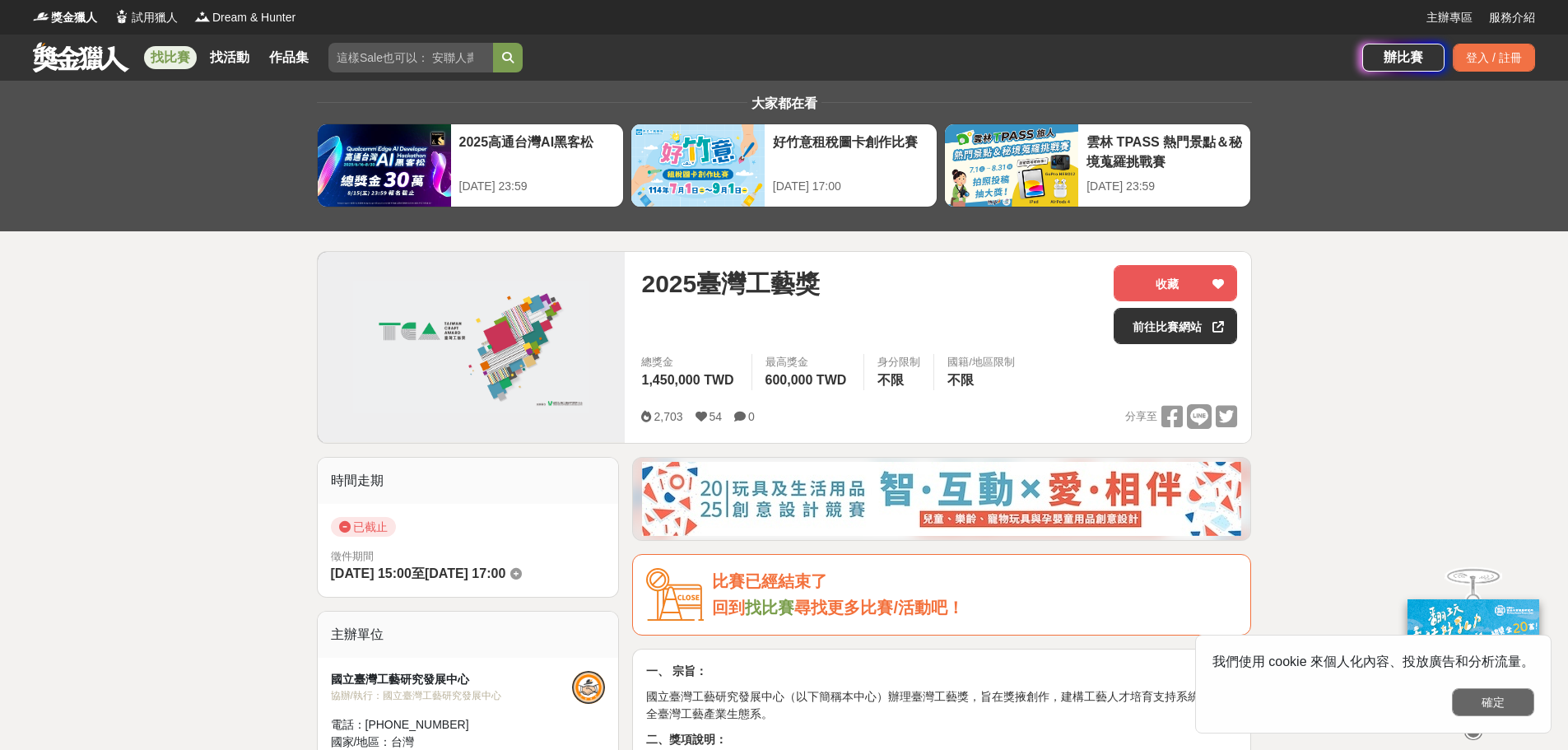
click at [945, 692] on button "確定" at bounding box center [1492, 702] width 83 height 28
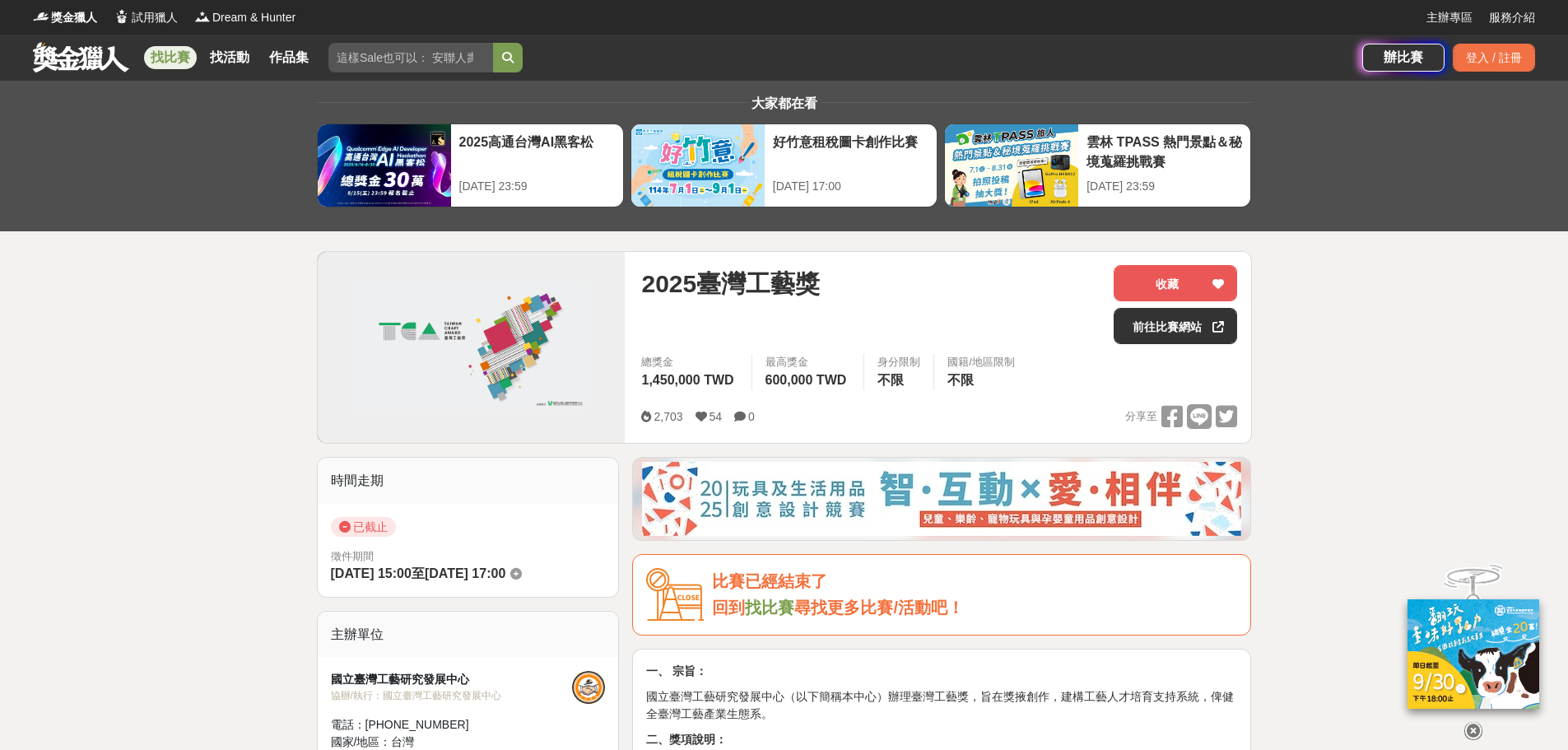
click at [71, 62] on link at bounding box center [80, 56] width 99 height 31
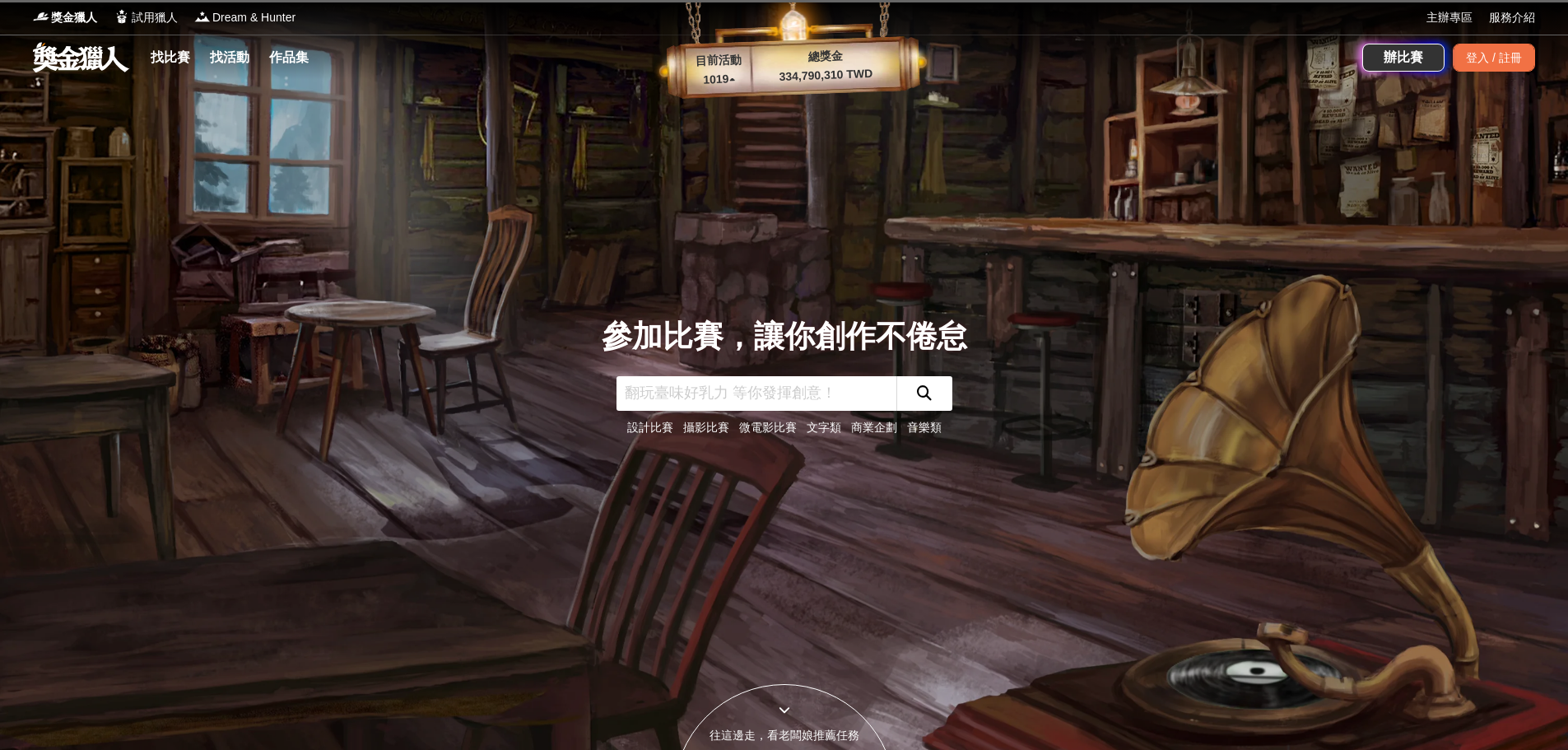
click at [641, 394] on input "text" at bounding box center [756, 393] width 279 height 34
click at [640, 394] on input "text" at bounding box center [756, 393] width 279 height 34
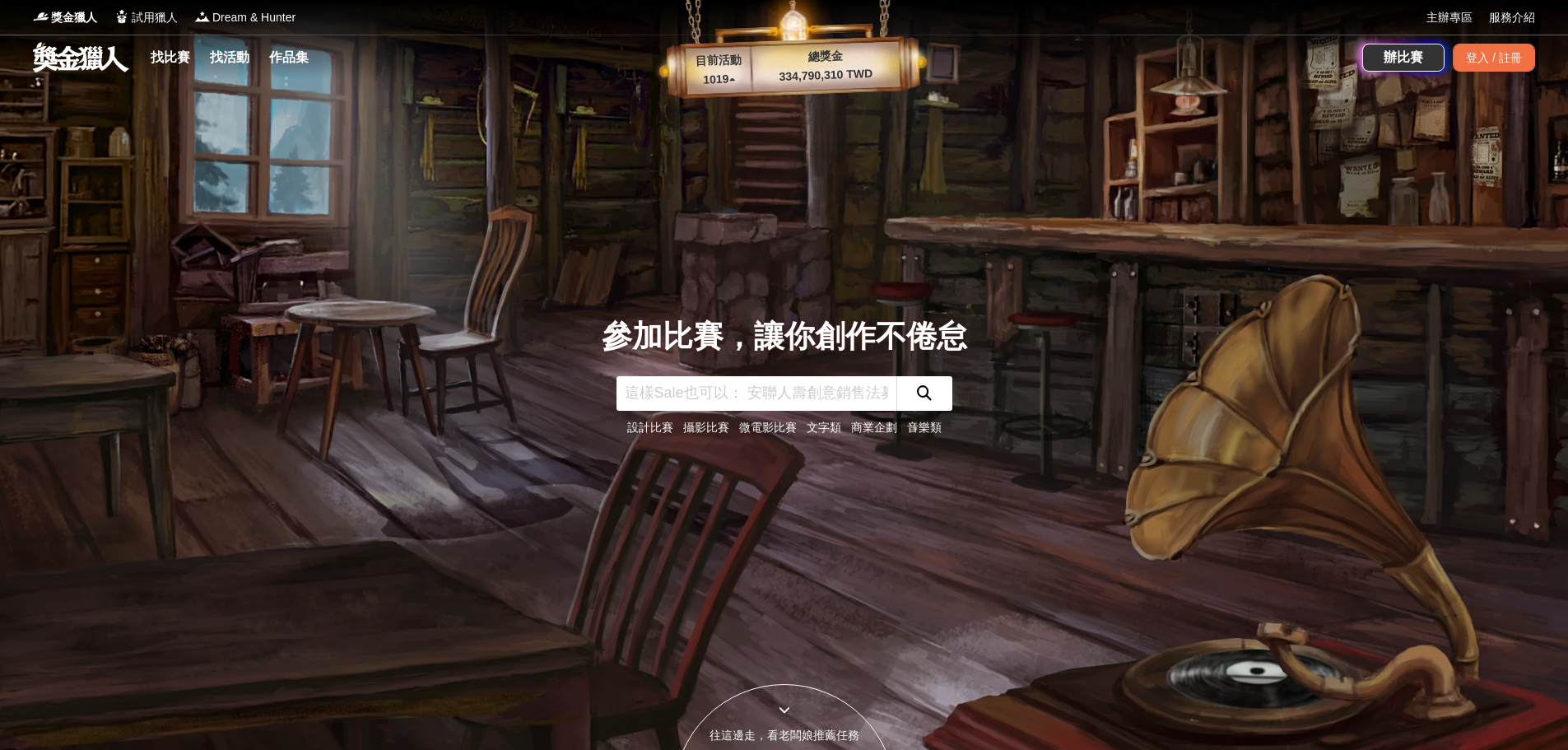
click at [639, 395] on input "text" at bounding box center [756, 393] width 279 height 34
click at [185, 56] on link "找比賽" at bounding box center [170, 58] width 53 height 23
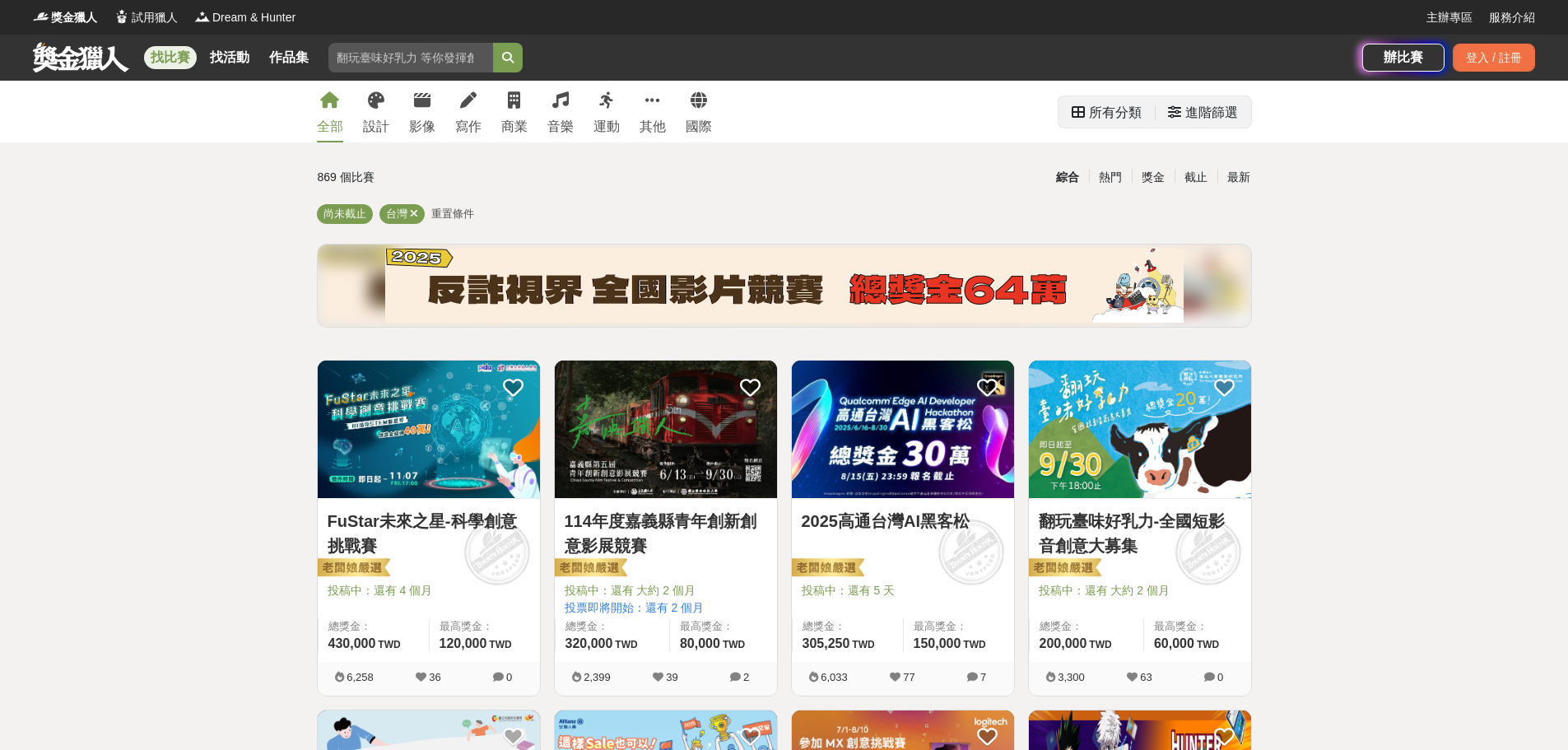
click at [945, 118] on div "所有分類" at bounding box center [1114, 112] width 53 height 33
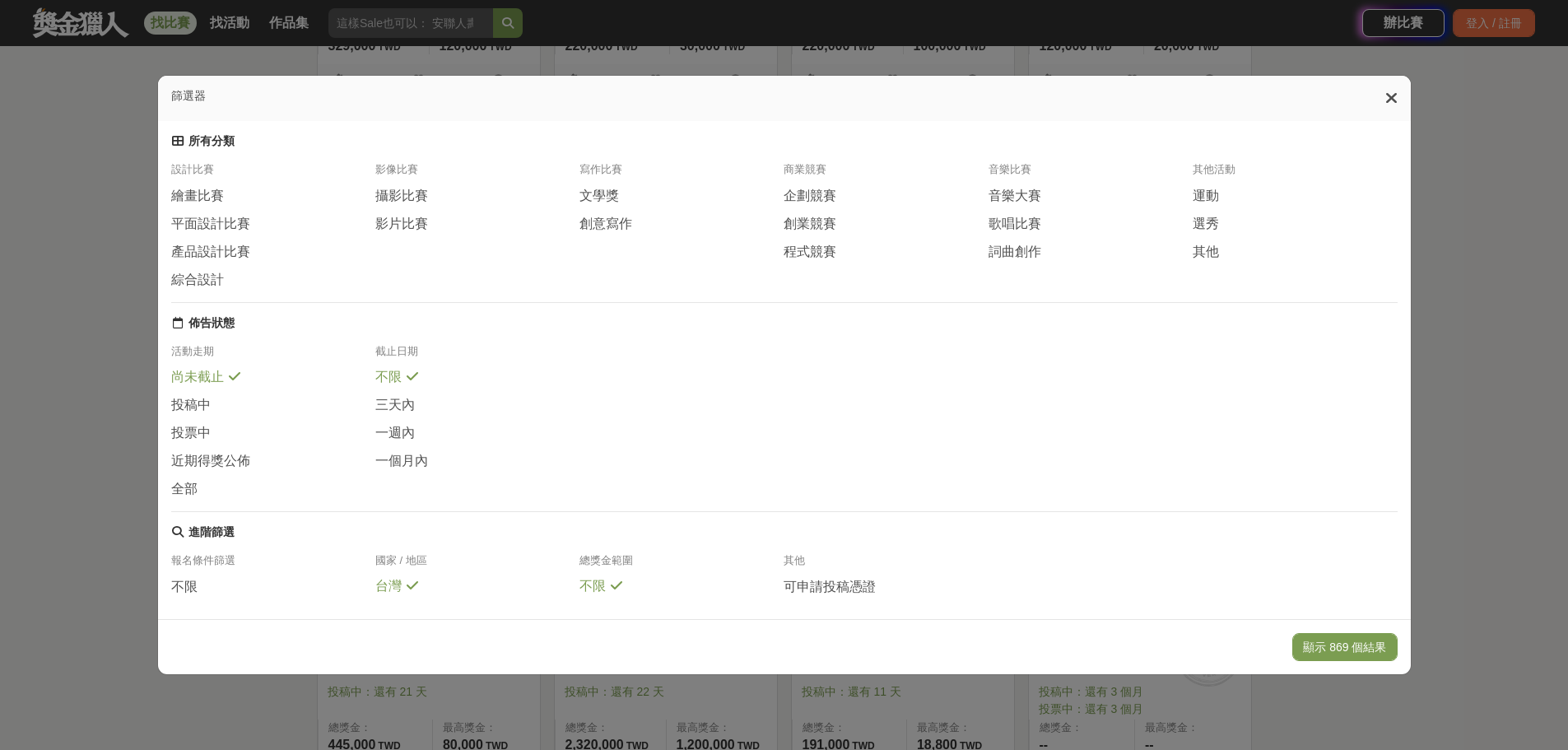
click at [945, 287] on div "設計比賽 繪畫比賽 平面設計比賽 產品設計比賽 綜合設計 影像比賽 攝影比賽 影片比賽 寫作比賽 文學獎 創意寫作 商業競賽 企劃競賽 創業競賽 程式競賽 音…" at bounding box center [784, 232] width 1226 height 140
click at [297, 25] on div "篩選器 所有分類 設計比賽 繪畫比賽 平面設計比賽 產品設計比賽 綜合設計 影像比賽 攝影比賽 影片比賽 寫作比賽 文學獎 創意寫作 商業競賽 企劃競賽 創業…" at bounding box center [784, 375] width 1568 height 750
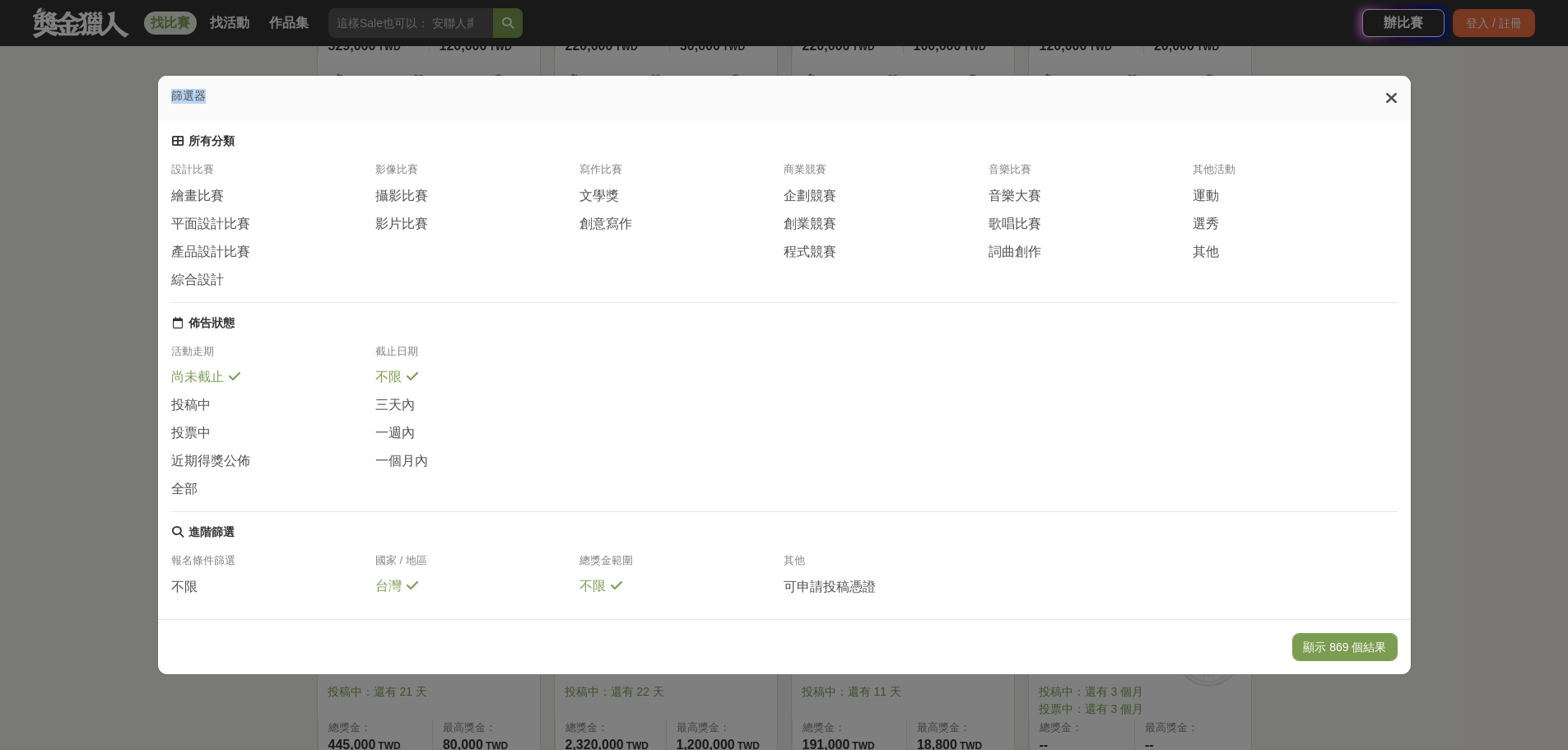
click at [297, 25] on div "篩選器 所有分類 設計比賽 繪畫比賽 平面設計比賽 產品設計比賽 綜合設計 影像比賽 攝影比賽 影片比賽 寫作比賽 文學獎 創意寫作 商業競賽 企劃競賽 創業…" at bounding box center [784, 375] width 1568 height 750
click at [945, 98] on icon at bounding box center [1390, 98] width 13 height 17
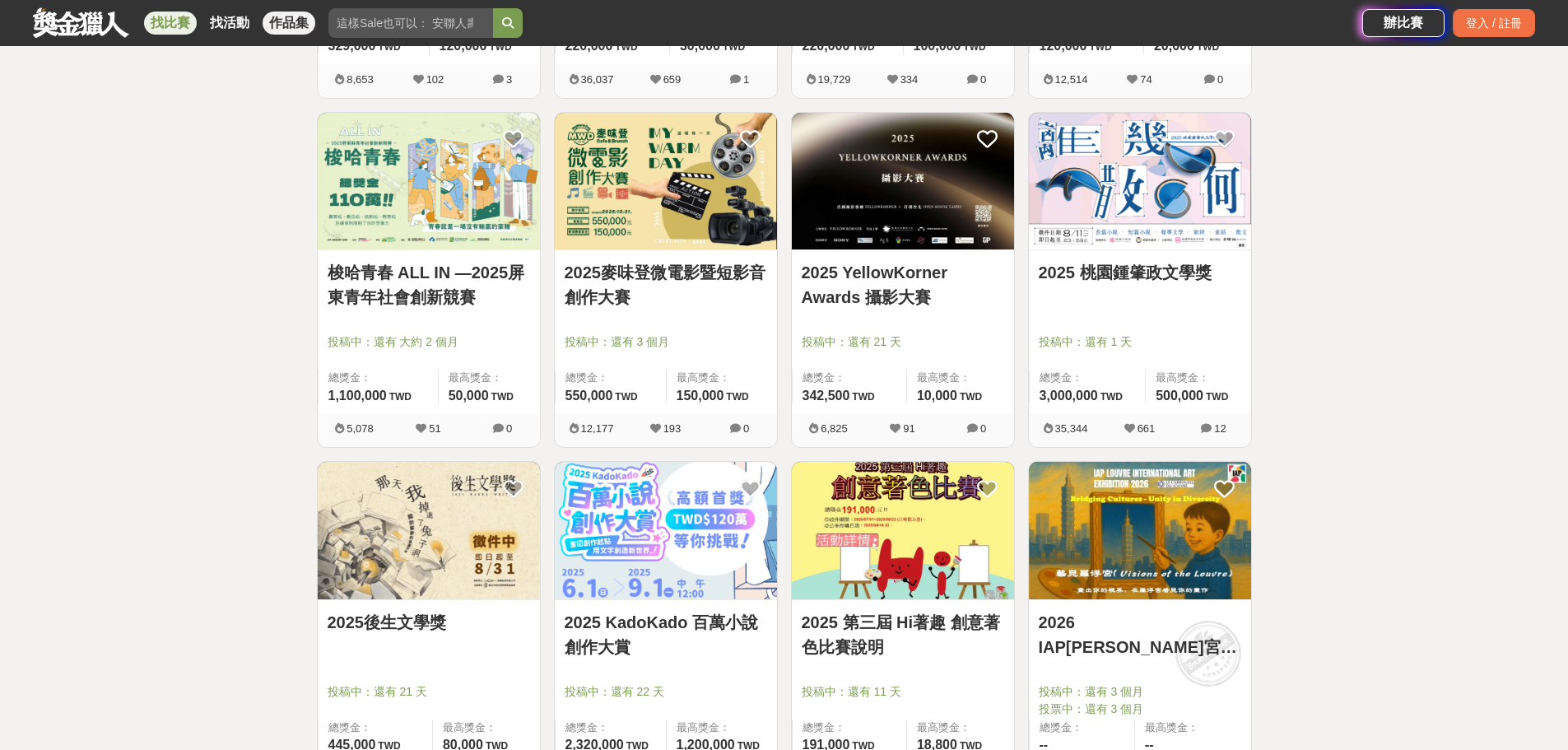
click at [277, 28] on link "作品集" at bounding box center [289, 23] width 53 height 23
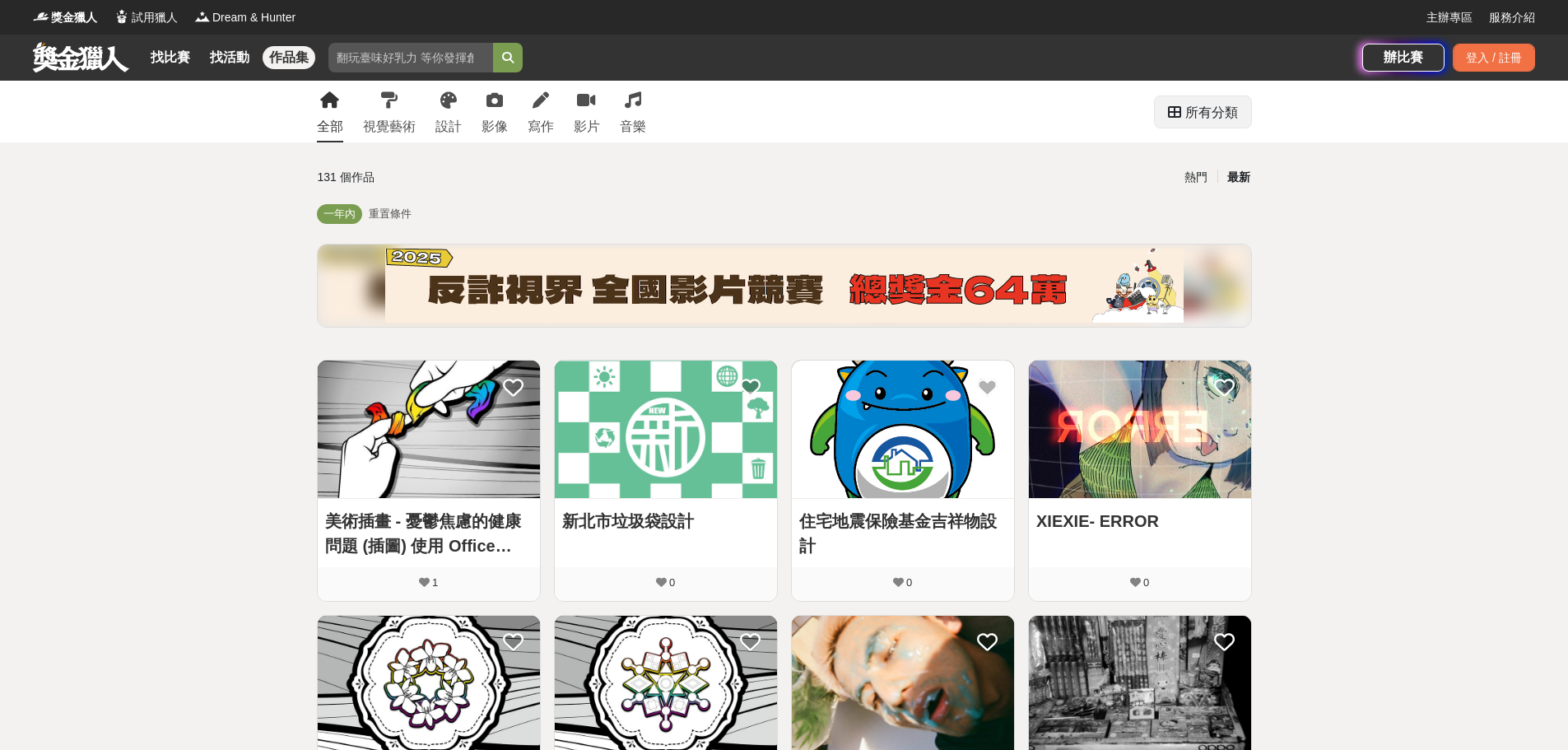
click at [945, 110] on div "所有分類" at bounding box center [1211, 112] width 53 height 33
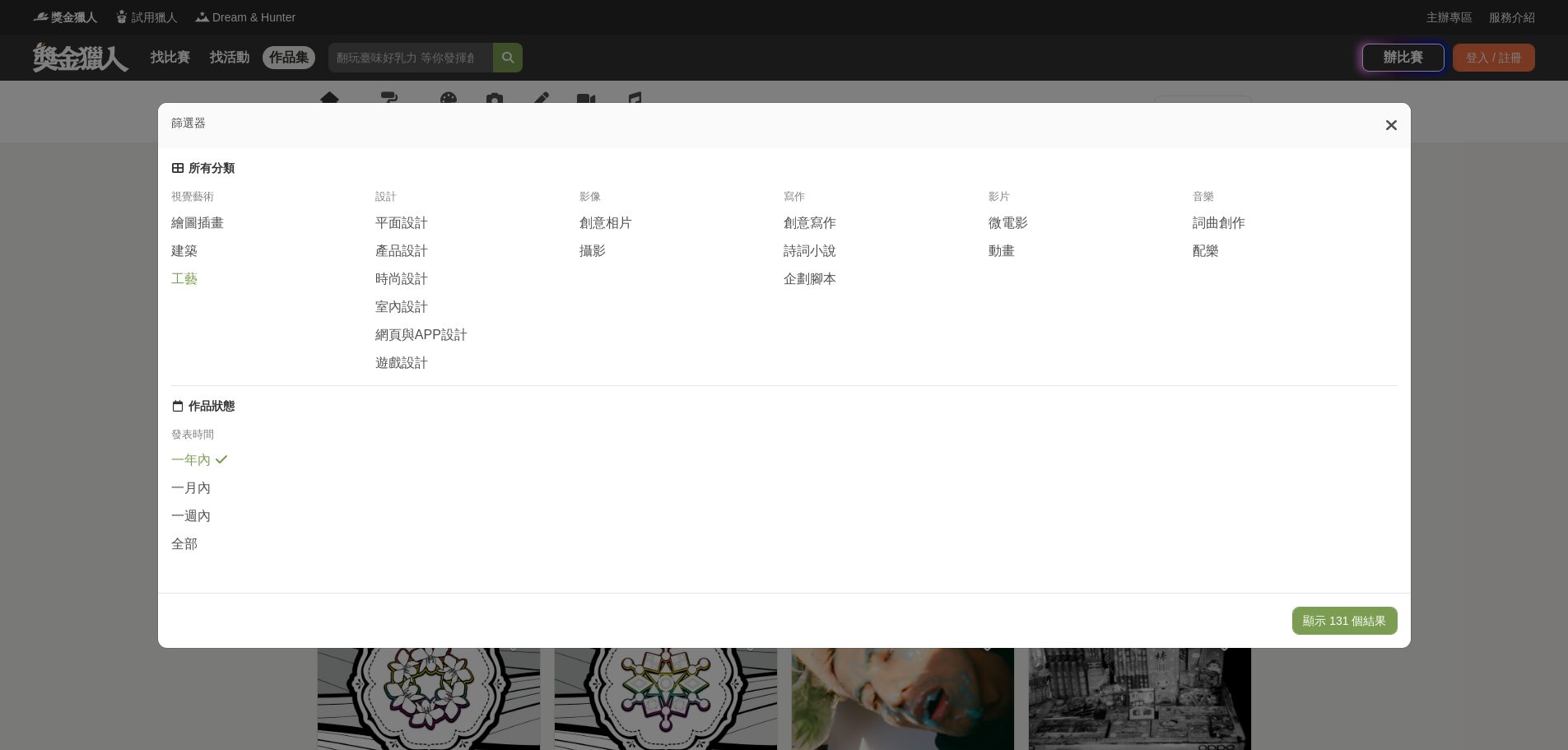
click at [174, 284] on span "工藝" at bounding box center [184, 279] width 27 height 18
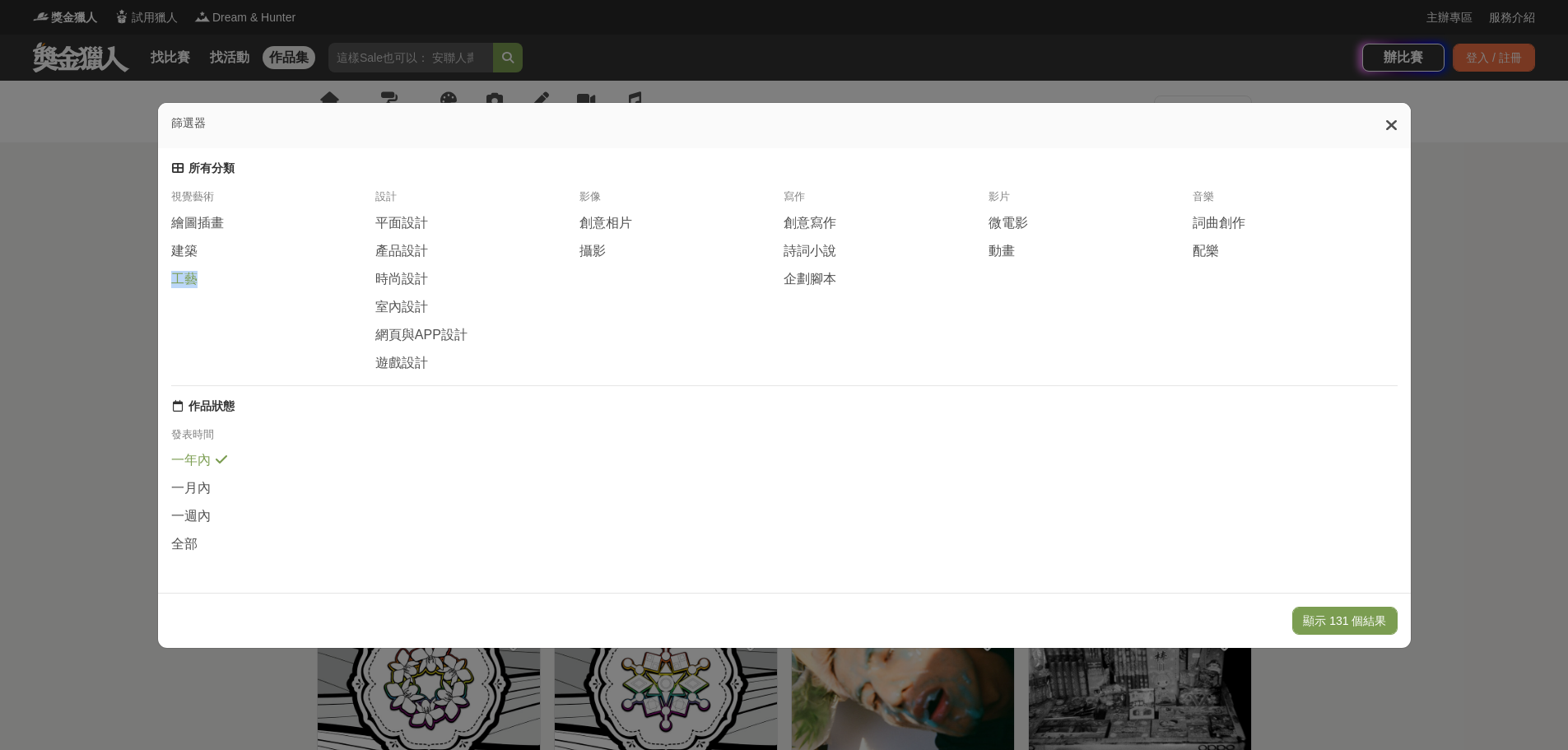
click at [174, 284] on span "工藝" at bounding box center [184, 279] width 27 height 18
click at [174, 284] on span "工藝" at bounding box center [184, 279] width 27 height 18
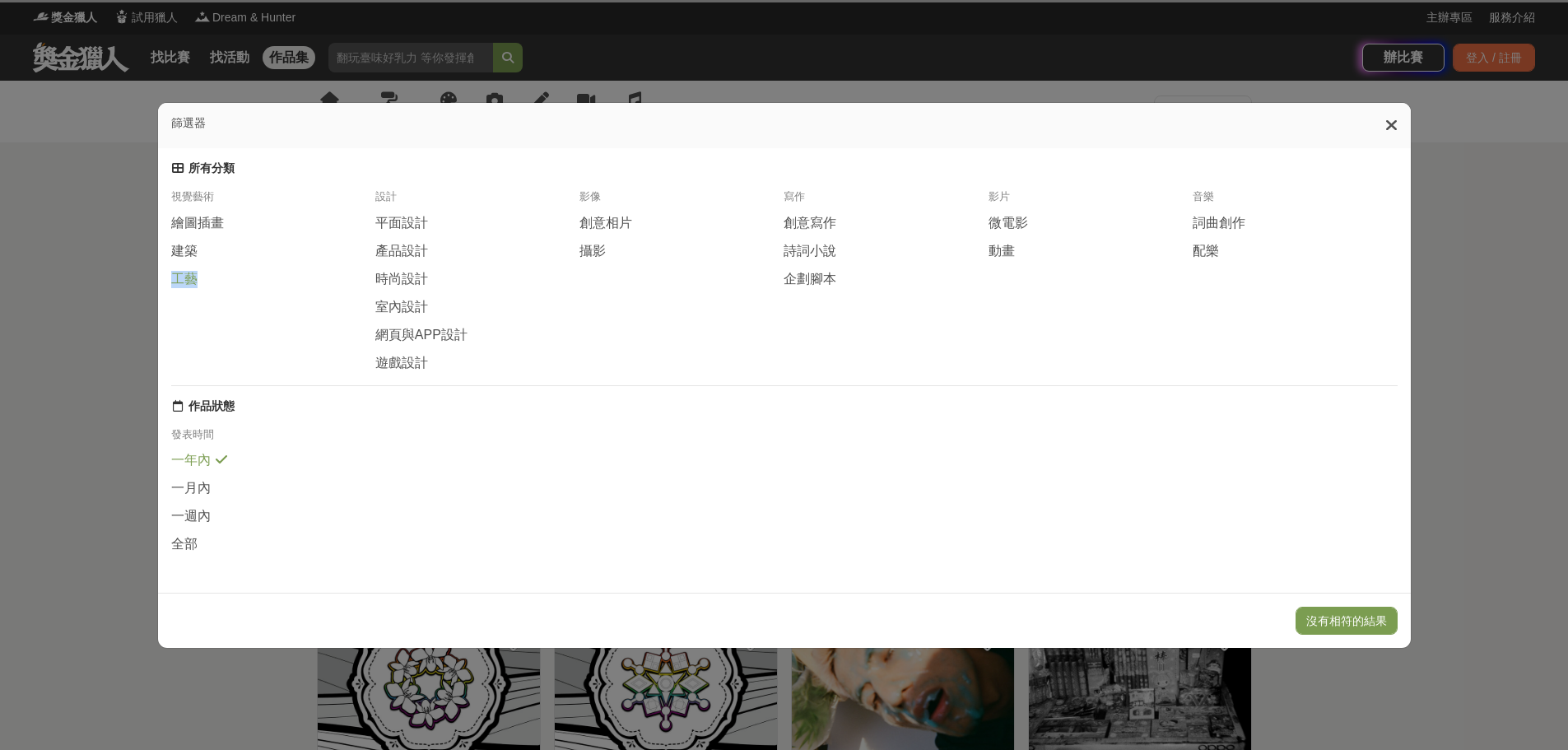
click at [174, 284] on span "工藝" at bounding box center [184, 279] width 27 height 18
click at [174, 284] on span "工藝" at bounding box center [184, 279] width 27 height 18
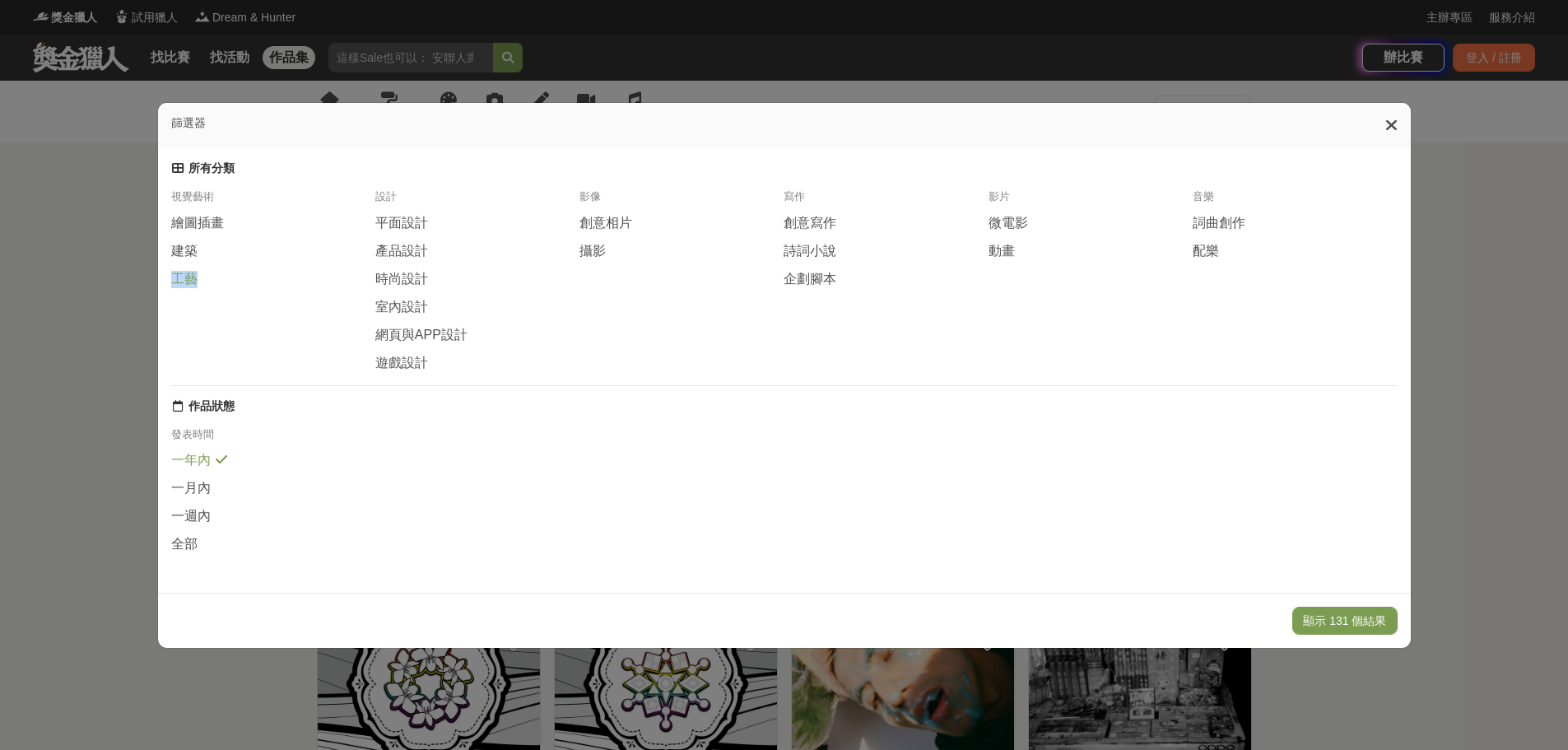
click at [174, 284] on span "工藝" at bounding box center [184, 279] width 27 height 18
click at [945, 133] on icon at bounding box center [1390, 125] width 13 height 17
click at [945, 133] on div "全部 視覺藝術 設計 影像 寫作 影片 音樂 所有分類" at bounding box center [784, 112] width 1568 height 62
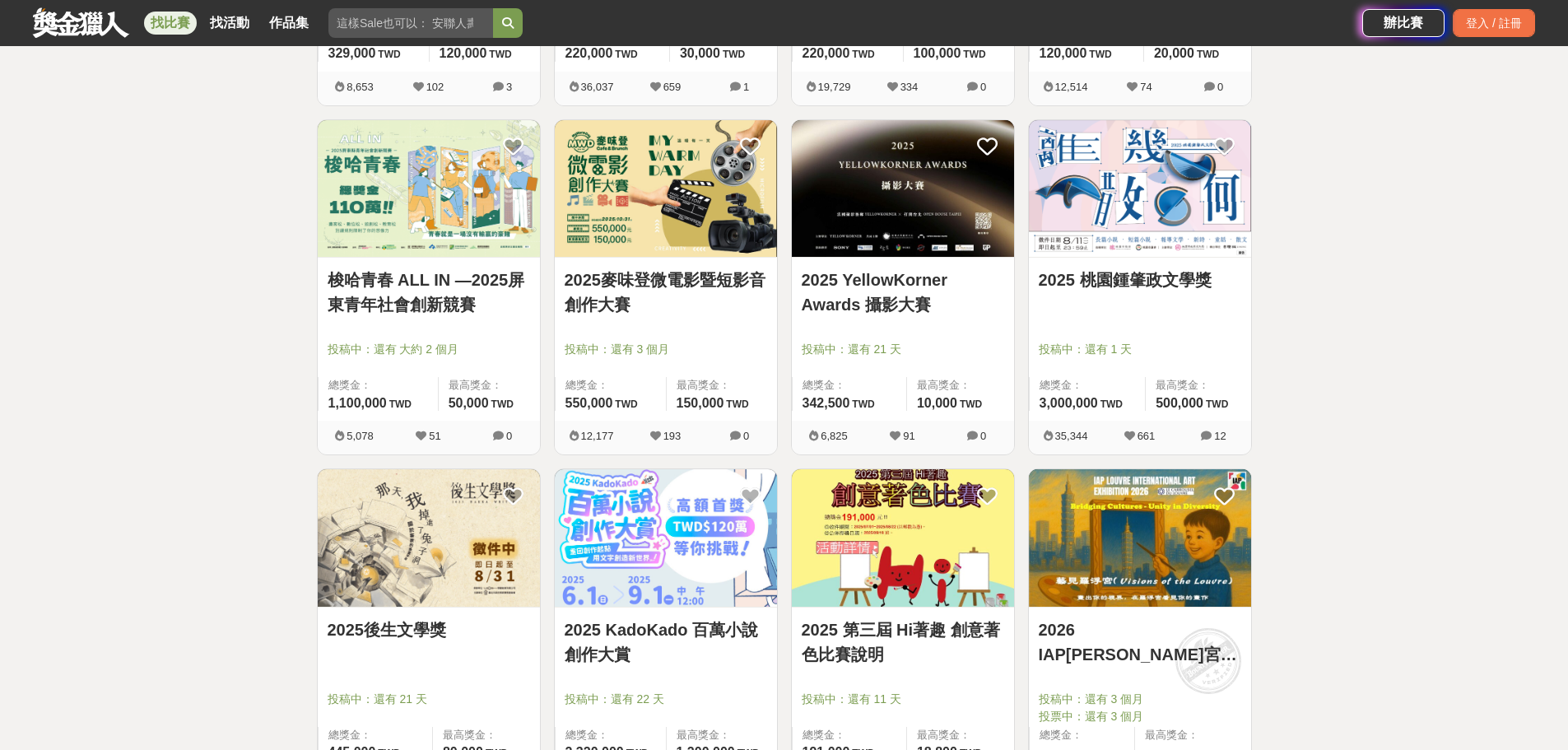
scroll to position [1646, 0]
